Goal: Information Seeking & Learning: Learn about a topic

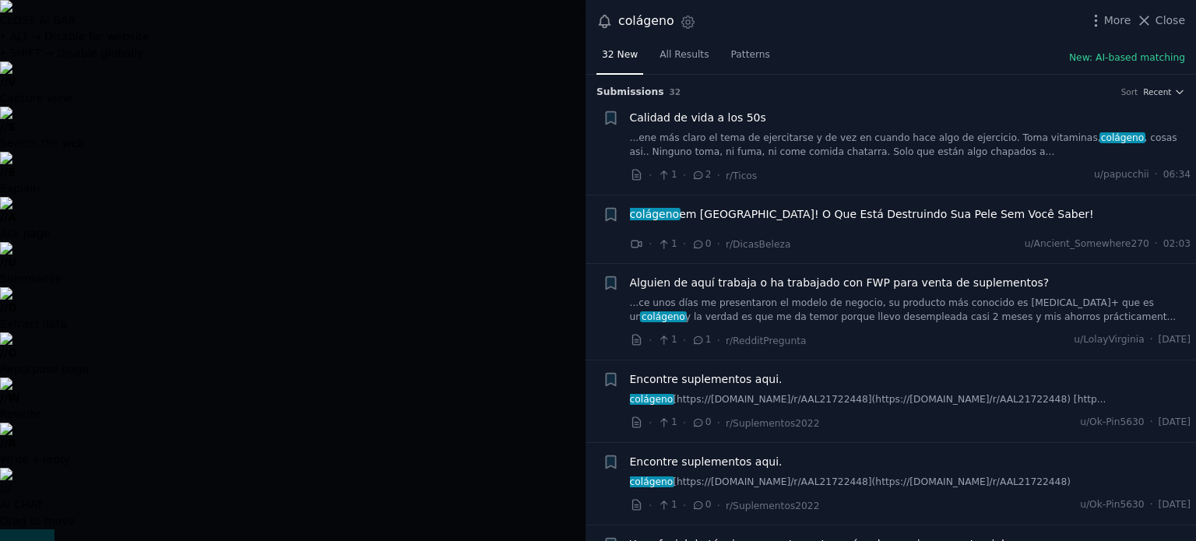
click at [382, 131] on div at bounding box center [598, 270] width 1196 height 541
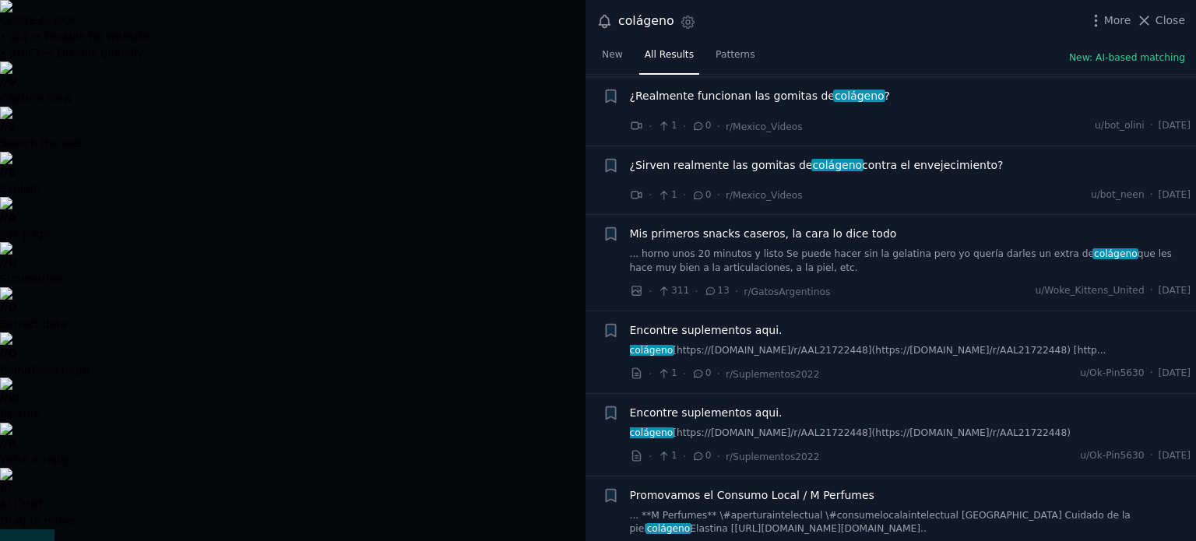
scroll to position [1479, 0]
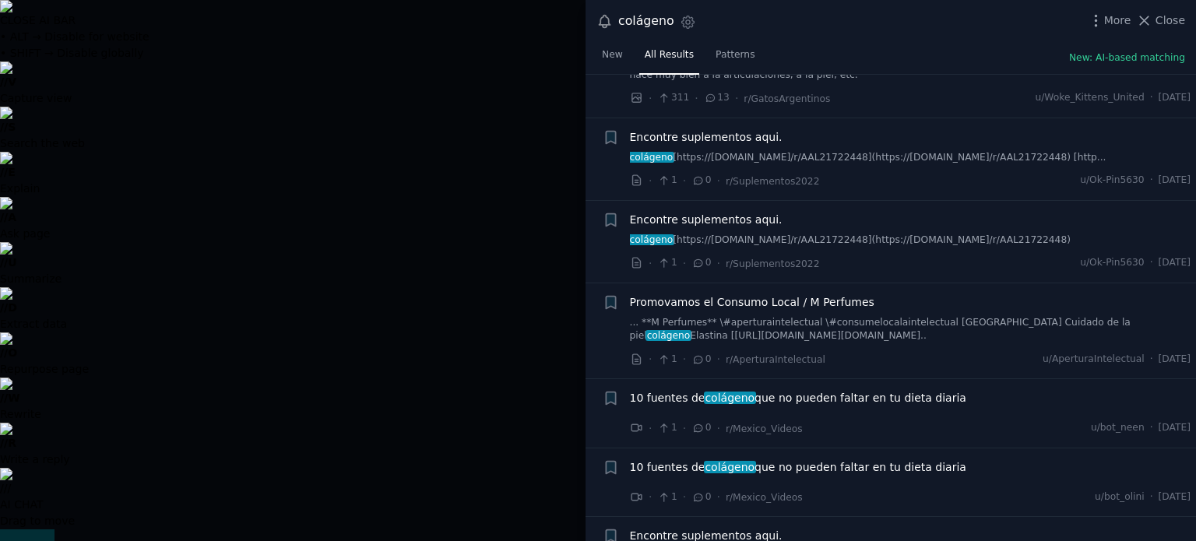
click at [403, 124] on div at bounding box center [598, 270] width 1196 height 541
